Goal: Check status

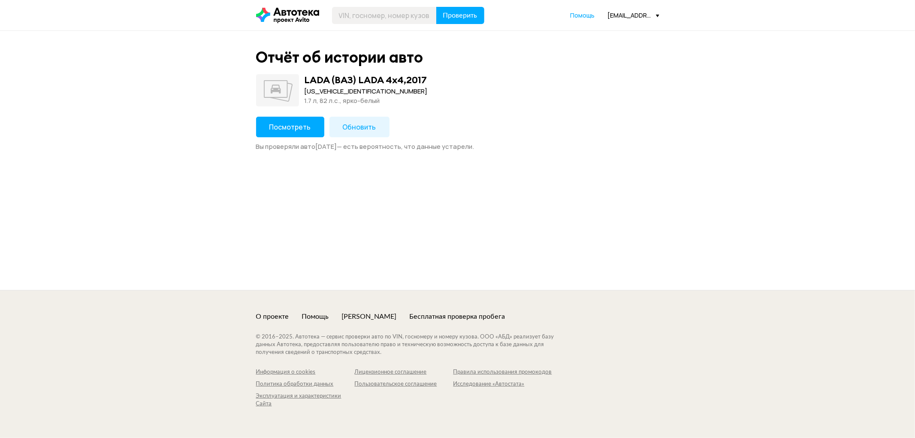
click at [352, 91] on div "[US_VEHICLE_IDENTIFICATION_NUMBER]" at bounding box center [366, 91] width 123 height 9
copy div "[US_VEHICLE_IDENTIFICATION_NUMBER]"
click at [297, 134] on button "Посмотреть" at bounding box center [290, 127] width 68 height 21
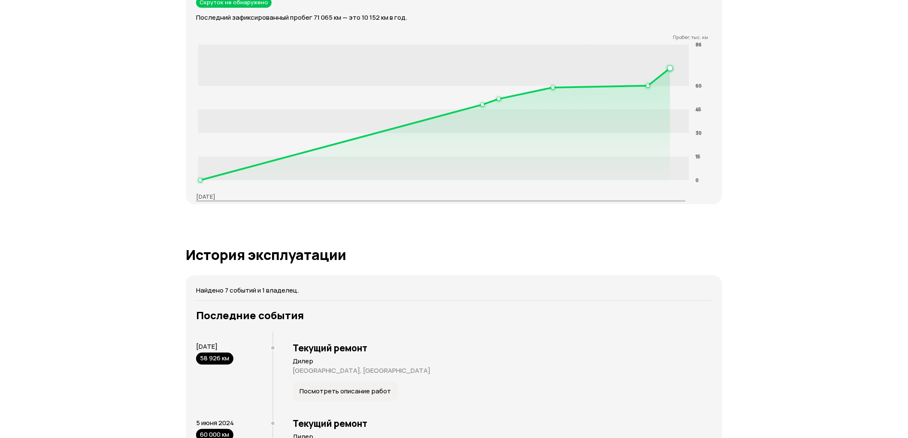
scroll to position [1287, 0]
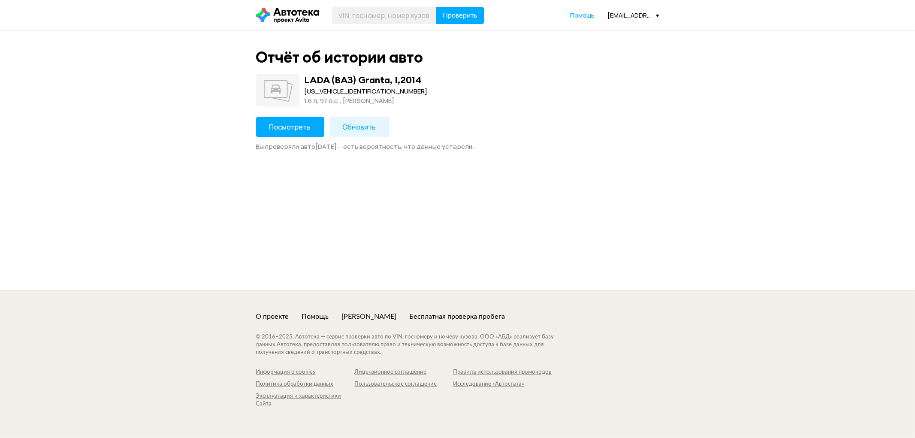
click at [330, 89] on div "XTA219020E0250942" at bounding box center [366, 91] width 123 height 9
copy div "XTA219020E0250942"
click at [299, 122] on span "Посмотреть" at bounding box center [290, 126] width 42 height 9
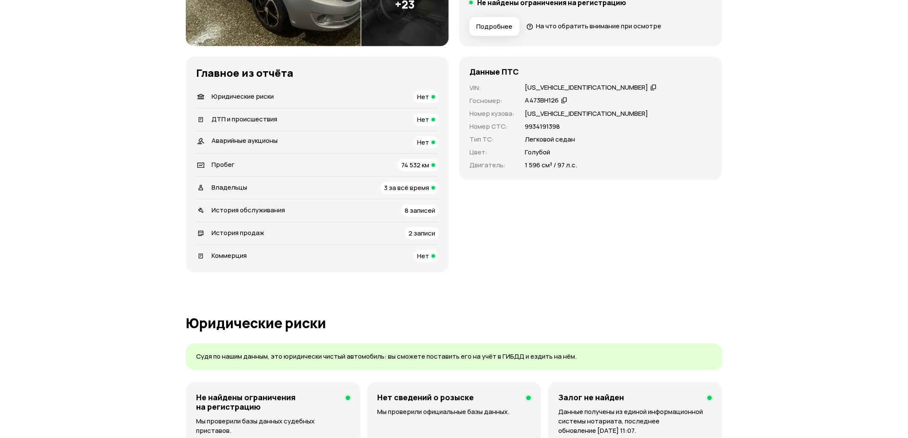
scroll to position [286, 0]
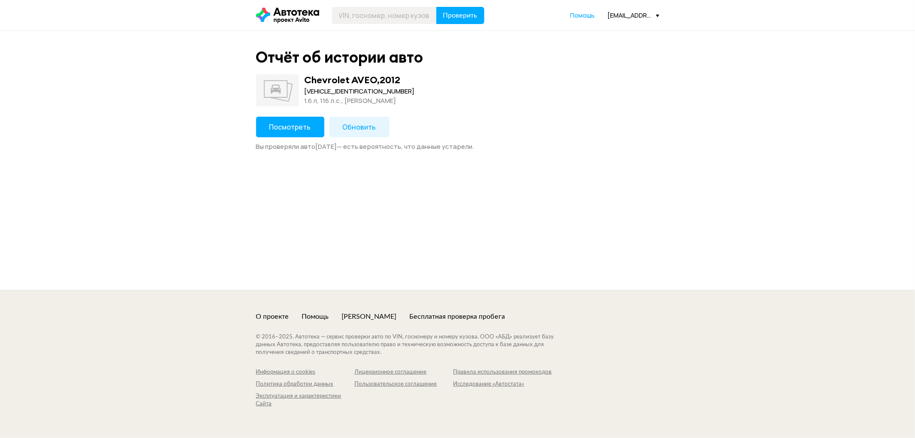
click at [303, 122] on span "Посмотреть" at bounding box center [290, 126] width 42 height 9
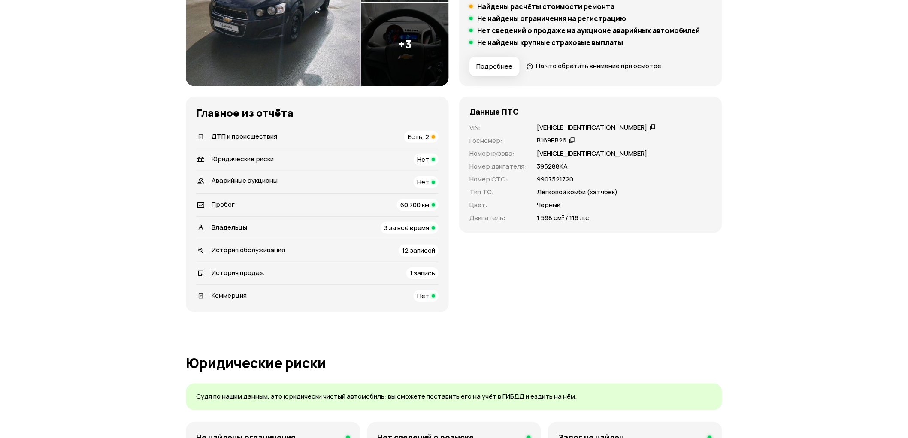
scroll to position [143, 0]
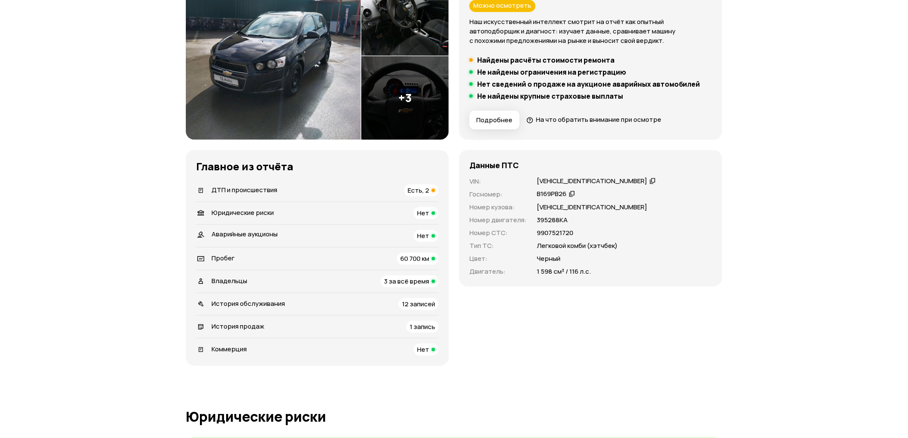
click at [392, 251] on li "Пробег 60 700 км" at bounding box center [317, 258] width 242 height 23
click at [399, 254] on div "60 700 км" at bounding box center [418, 259] width 42 height 12
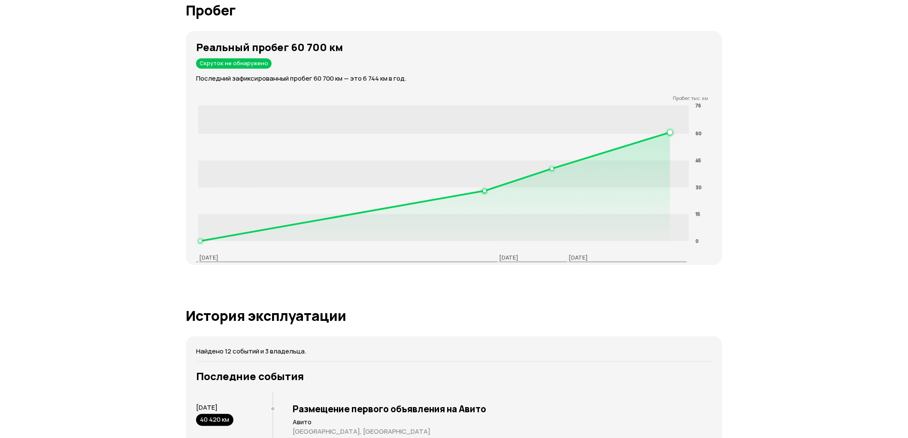
scroll to position [1333, 0]
